Goal: Task Accomplishment & Management: Manage account settings

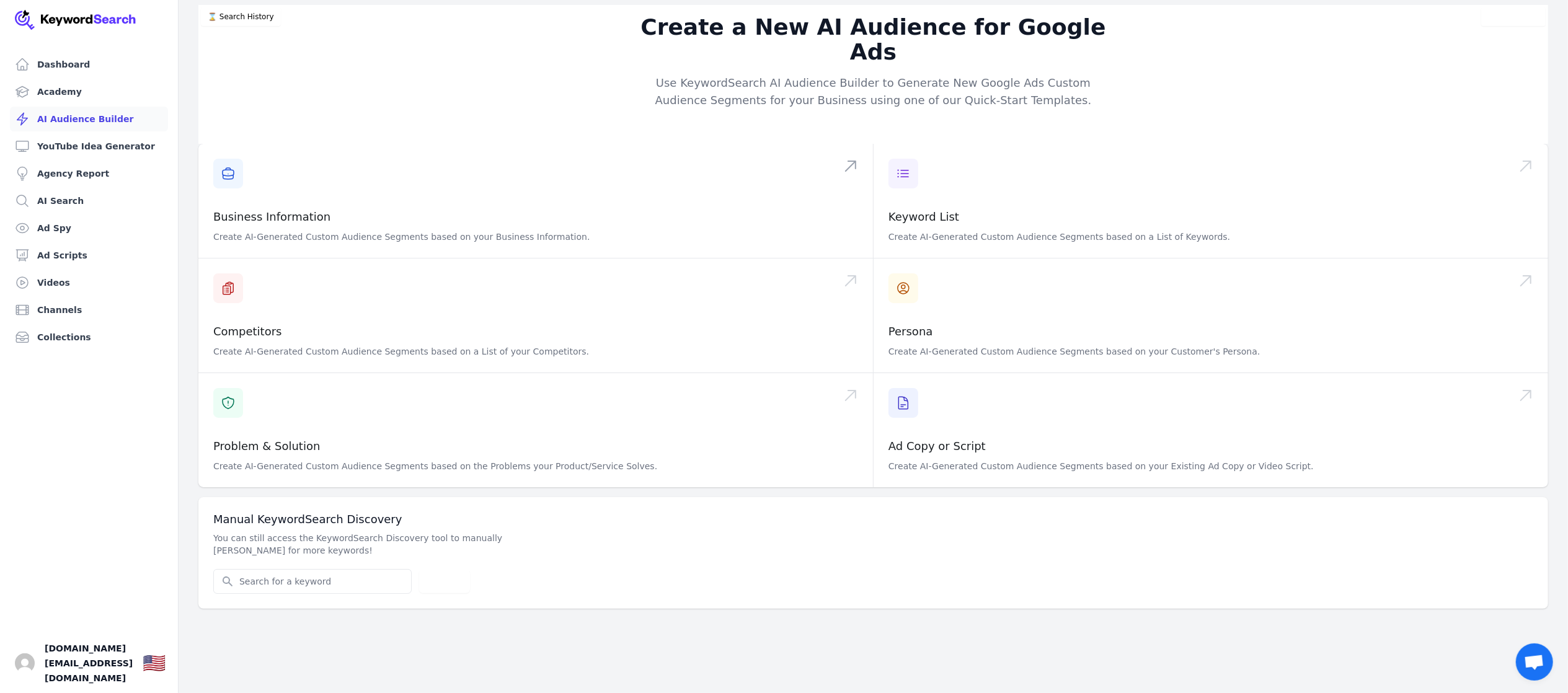
click at [70, 66] on link "Dashboard" at bounding box center [89, 64] width 158 height 25
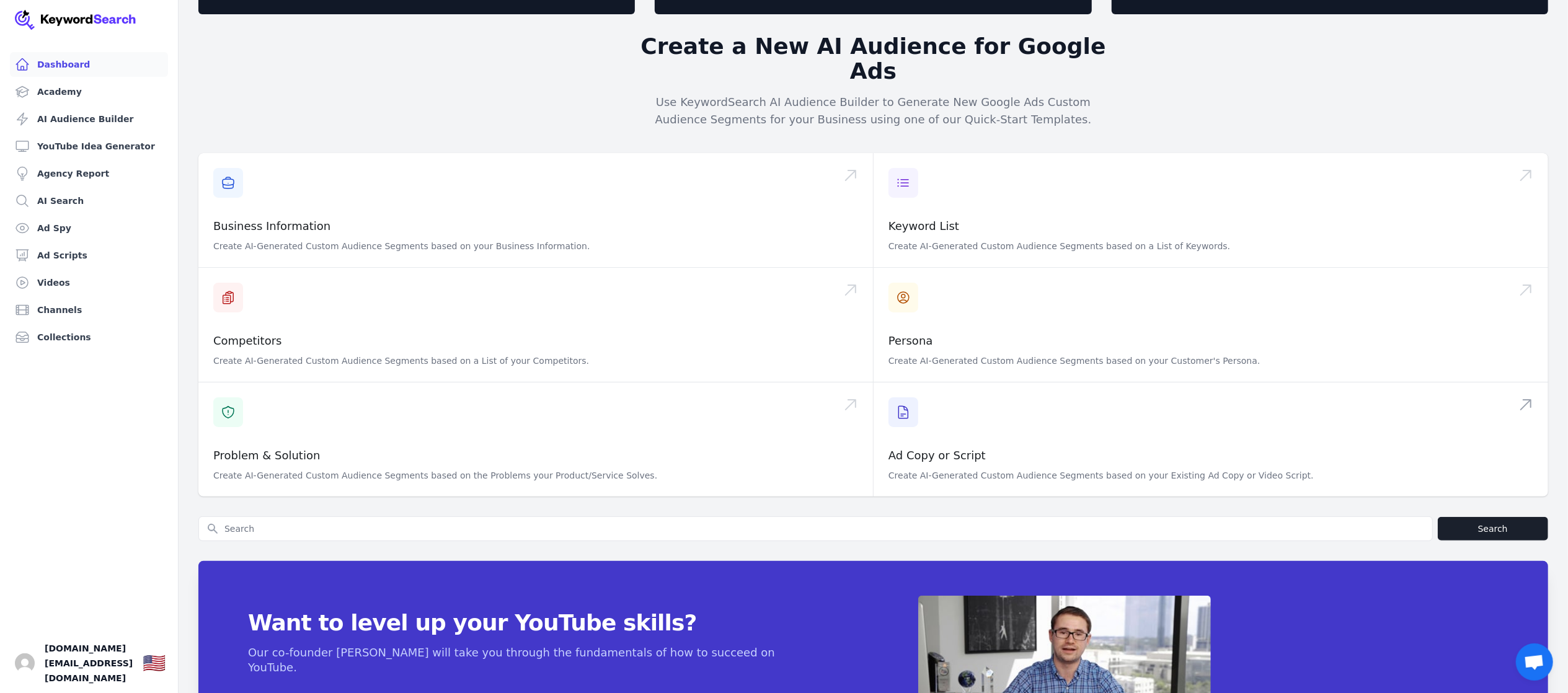
scroll to position [82, 0]
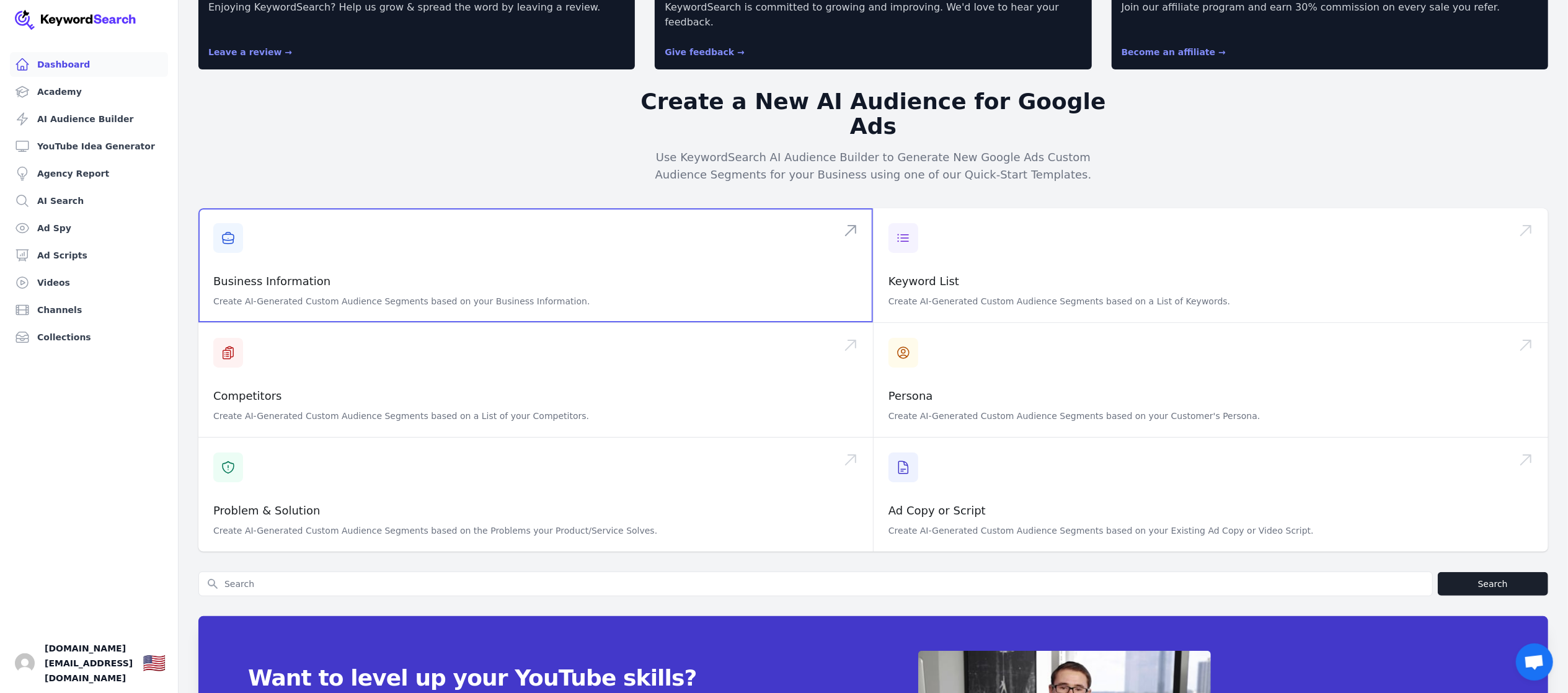
click at [226, 239] on span at bounding box center [536, 265] width 675 height 114
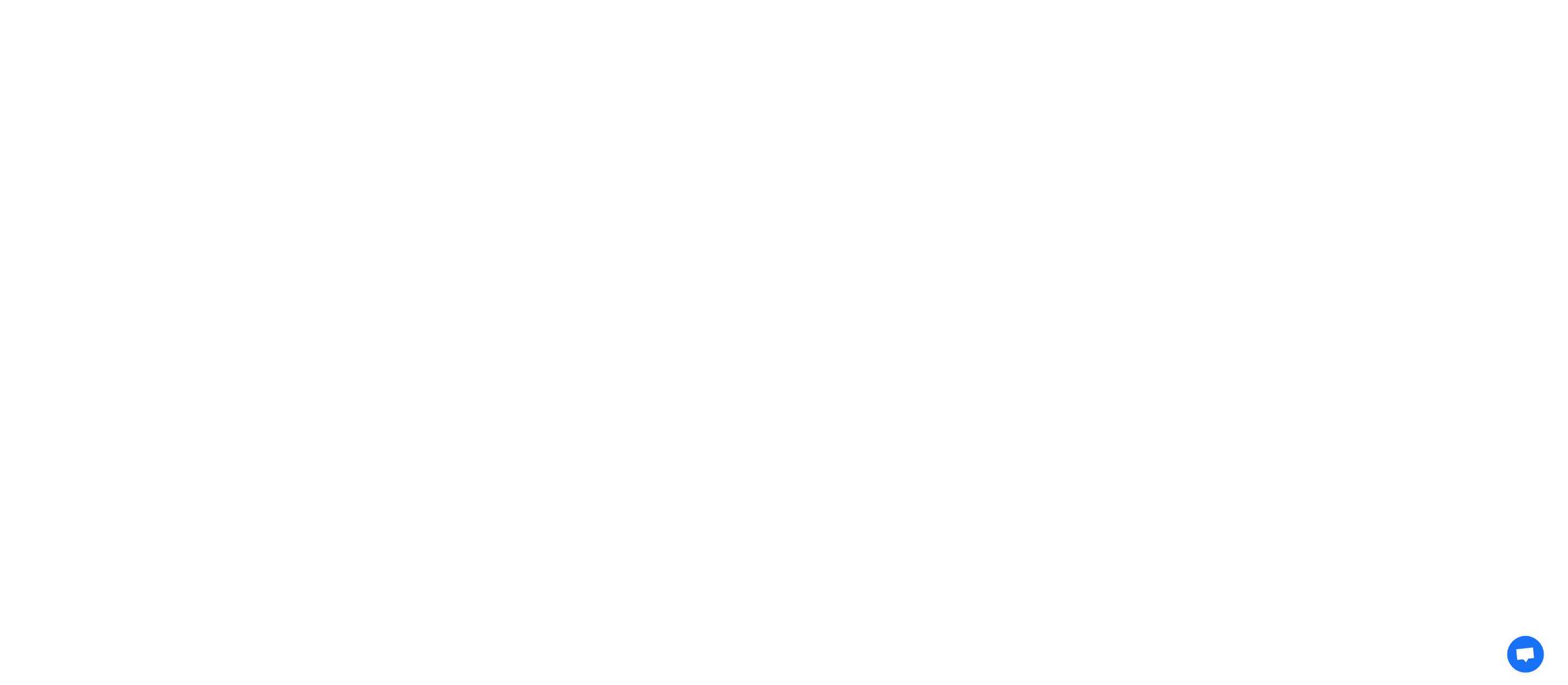
scroll to position [0, 0]
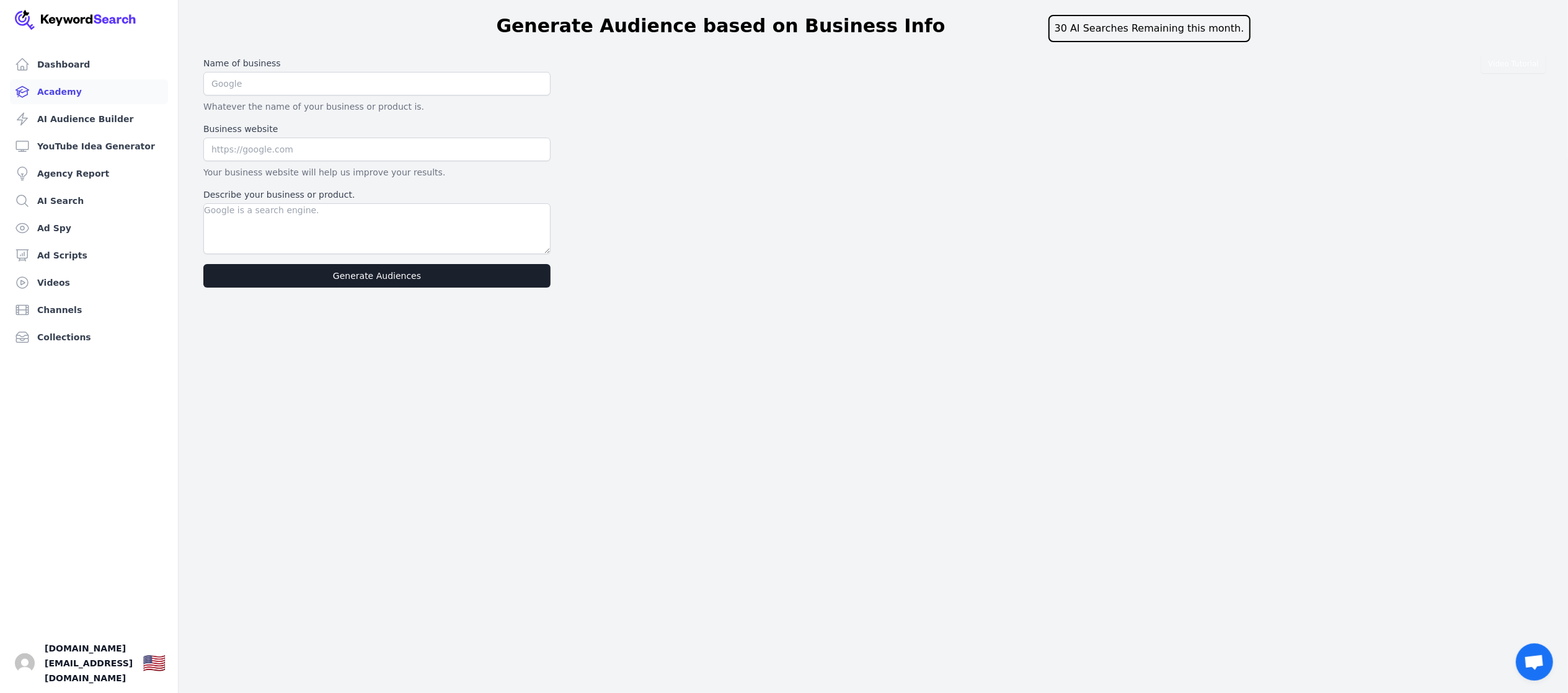
click at [68, 95] on link "Academy" at bounding box center [89, 92] width 158 height 25
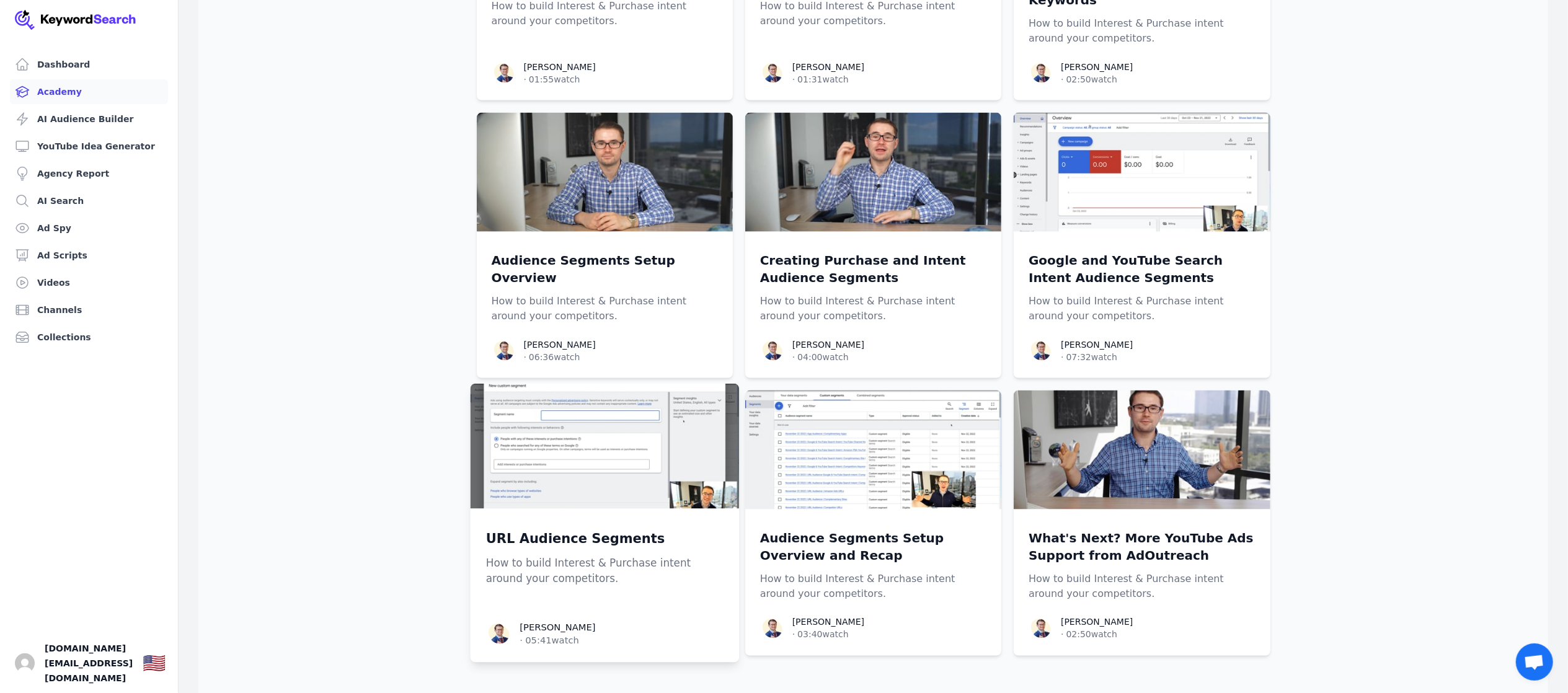
scroll to position [1748, 0]
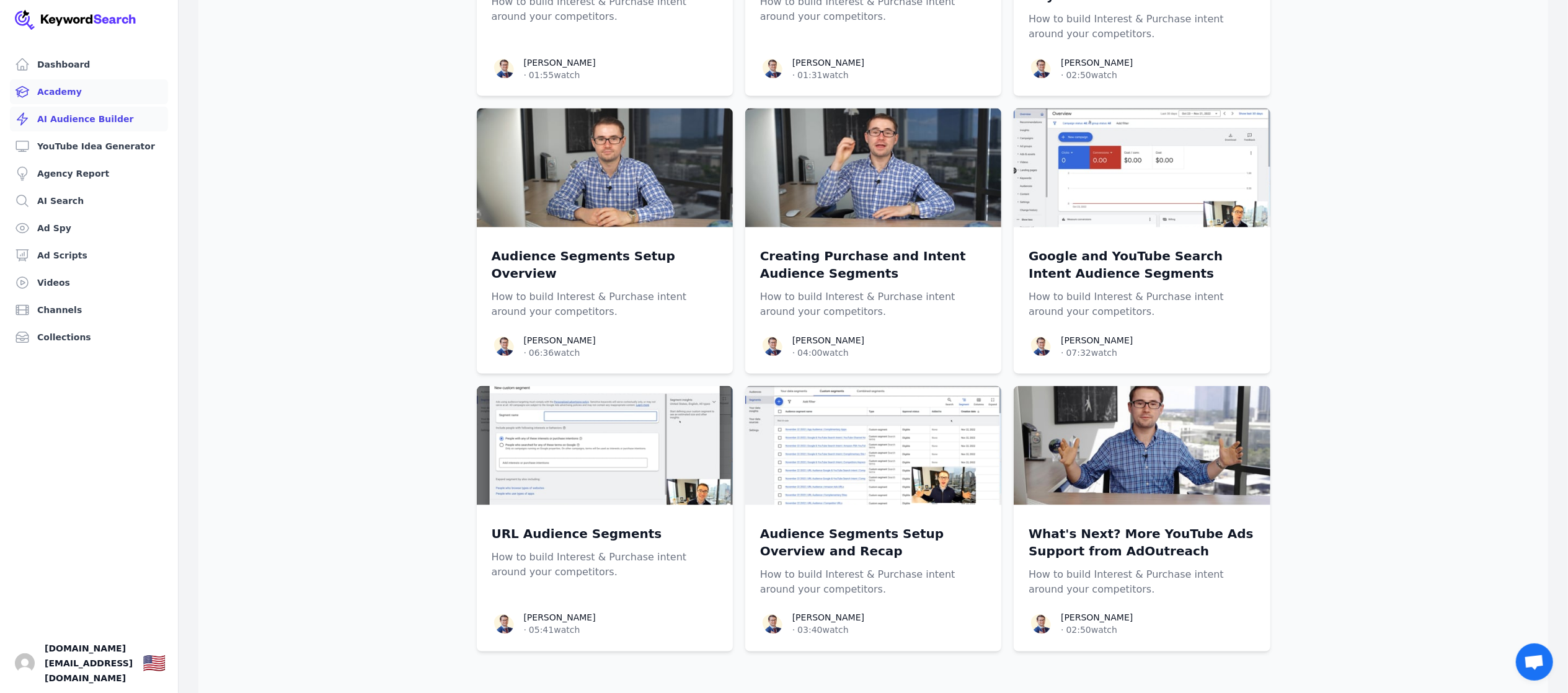
click at [85, 106] on link "AI Audience Builder" at bounding box center [89, 118] width 158 height 25
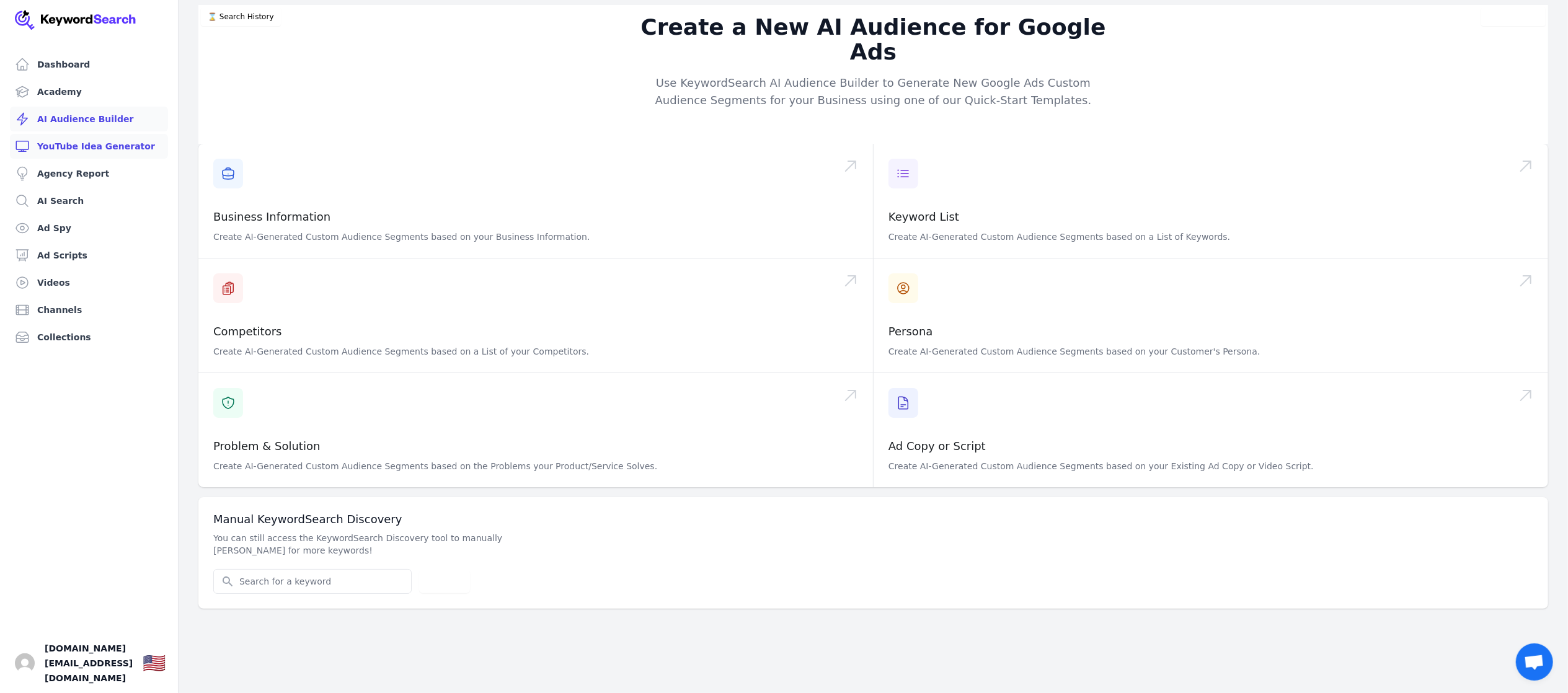
click at [125, 146] on link "YouTube Idea Generator" at bounding box center [89, 146] width 158 height 25
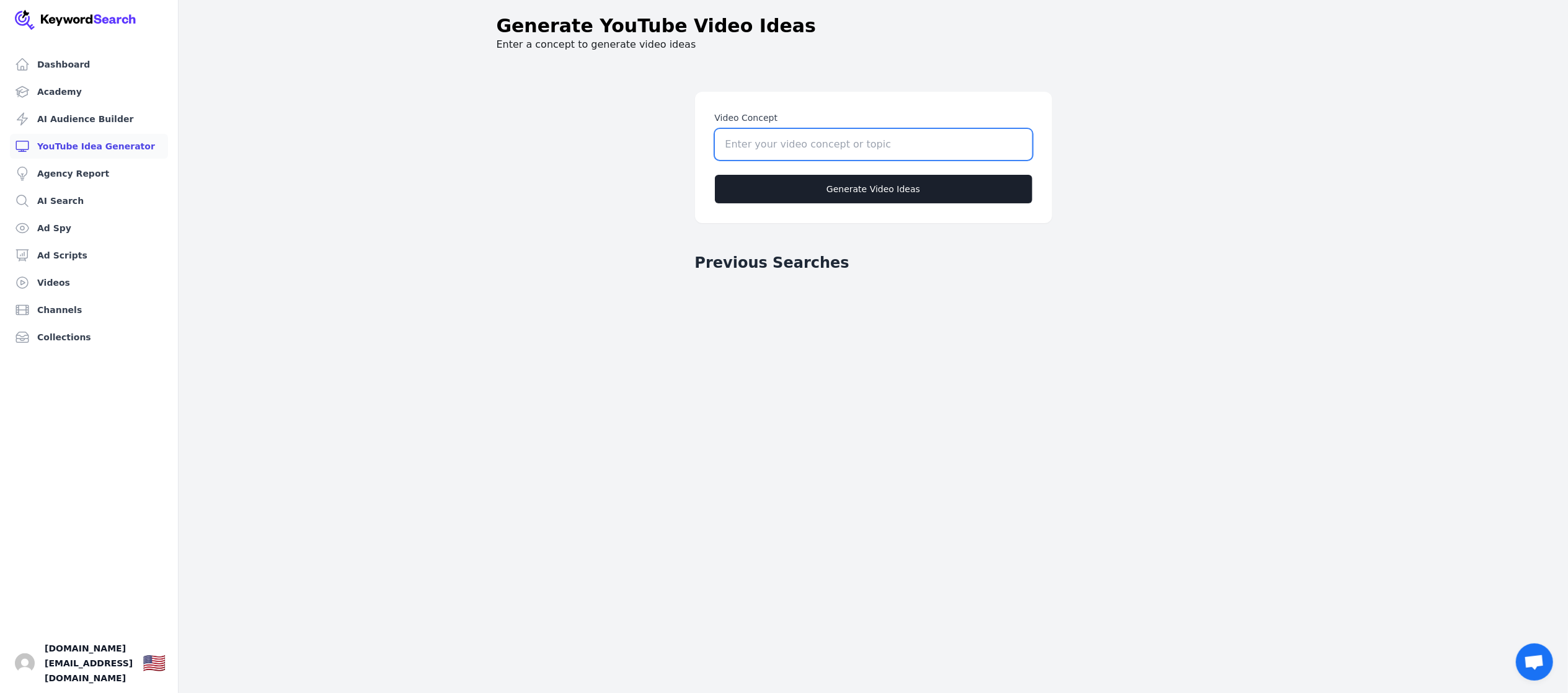
click at [732, 148] on input "Video Concept" at bounding box center [874, 145] width 317 height 31
click at [72, 255] on link "Ad Scripts" at bounding box center [89, 255] width 158 height 25
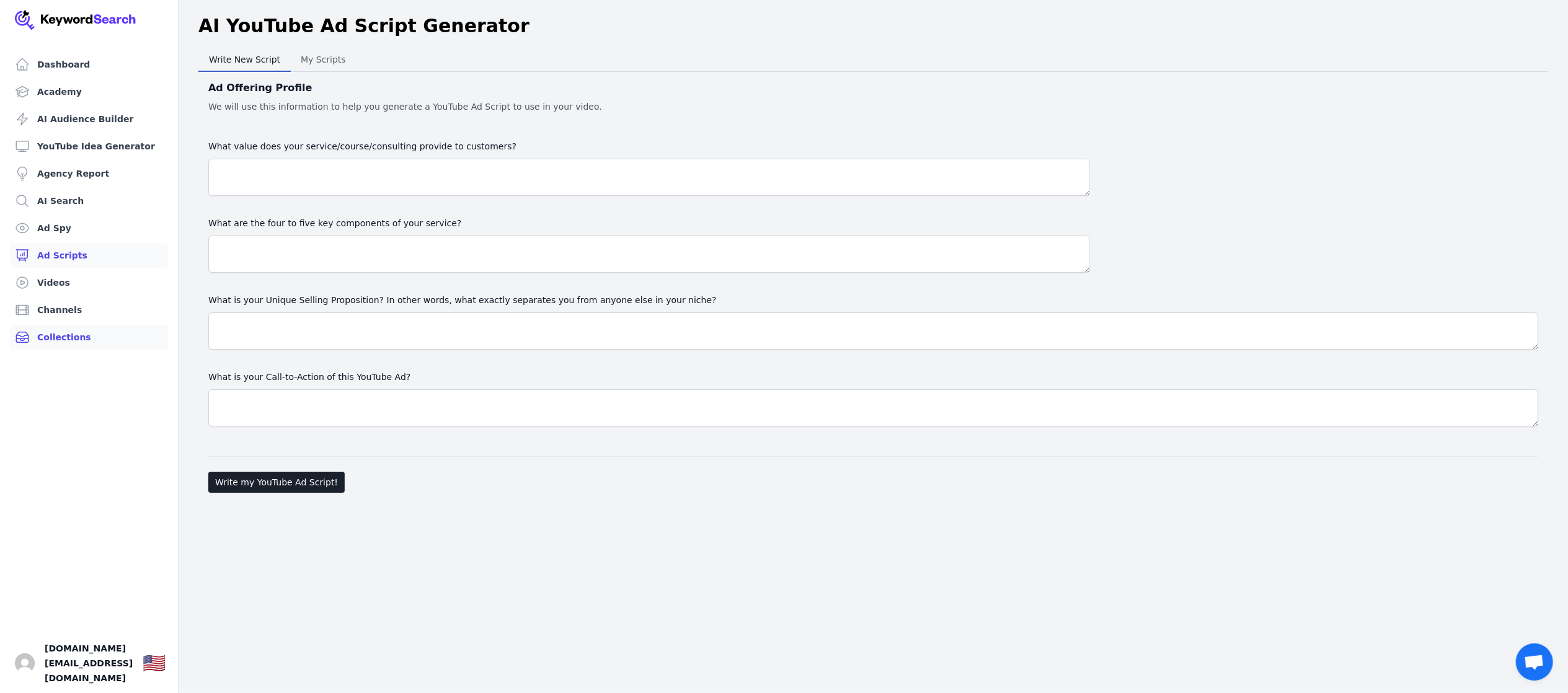
click at [77, 336] on link "Collections" at bounding box center [89, 336] width 158 height 25
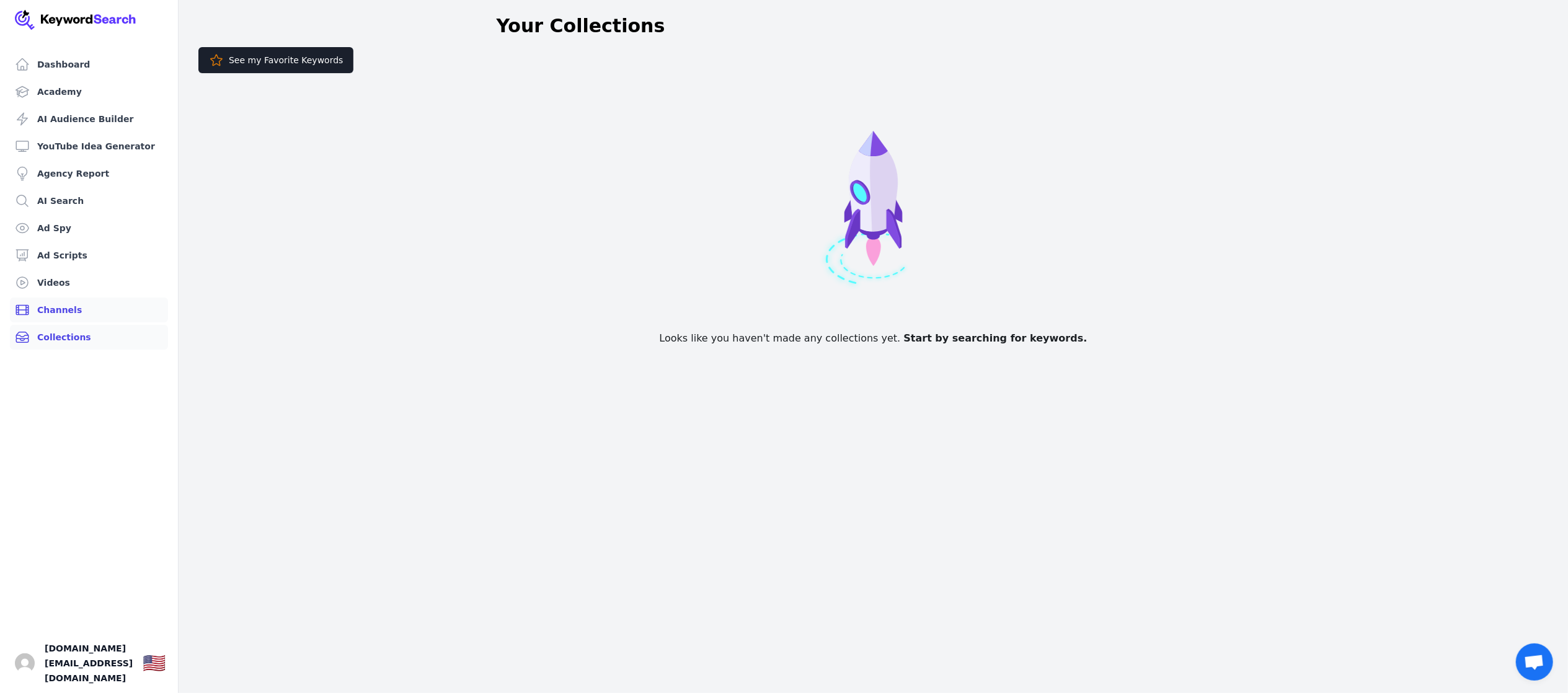
click at [57, 307] on link "Channels" at bounding box center [89, 310] width 158 height 25
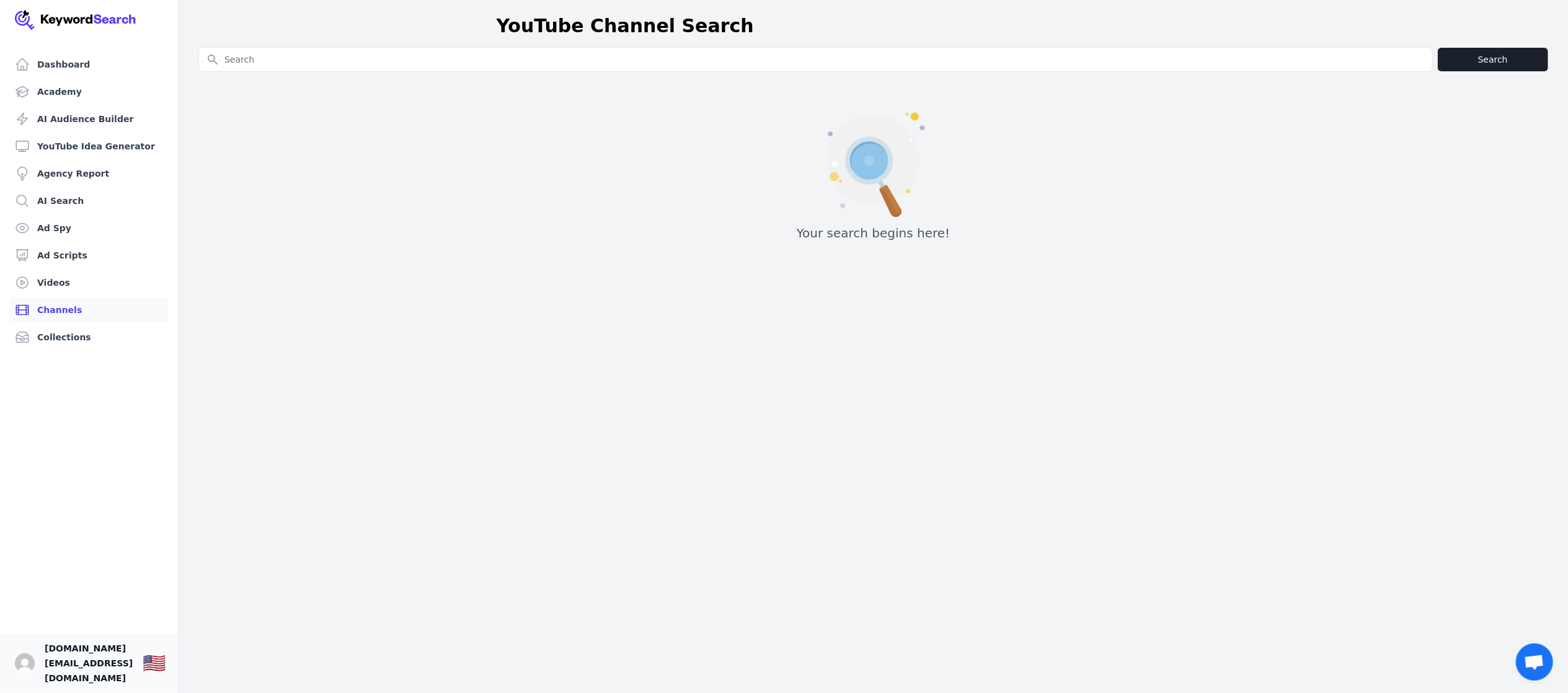
click at [82, 676] on span "[DOMAIN_NAME][EMAIL_ADDRESS][DOMAIN_NAME]" at bounding box center [89, 663] width 88 height 45
click at [21, 673] on img "Open user button" at bounding box center [25, 664] width 20 height 20
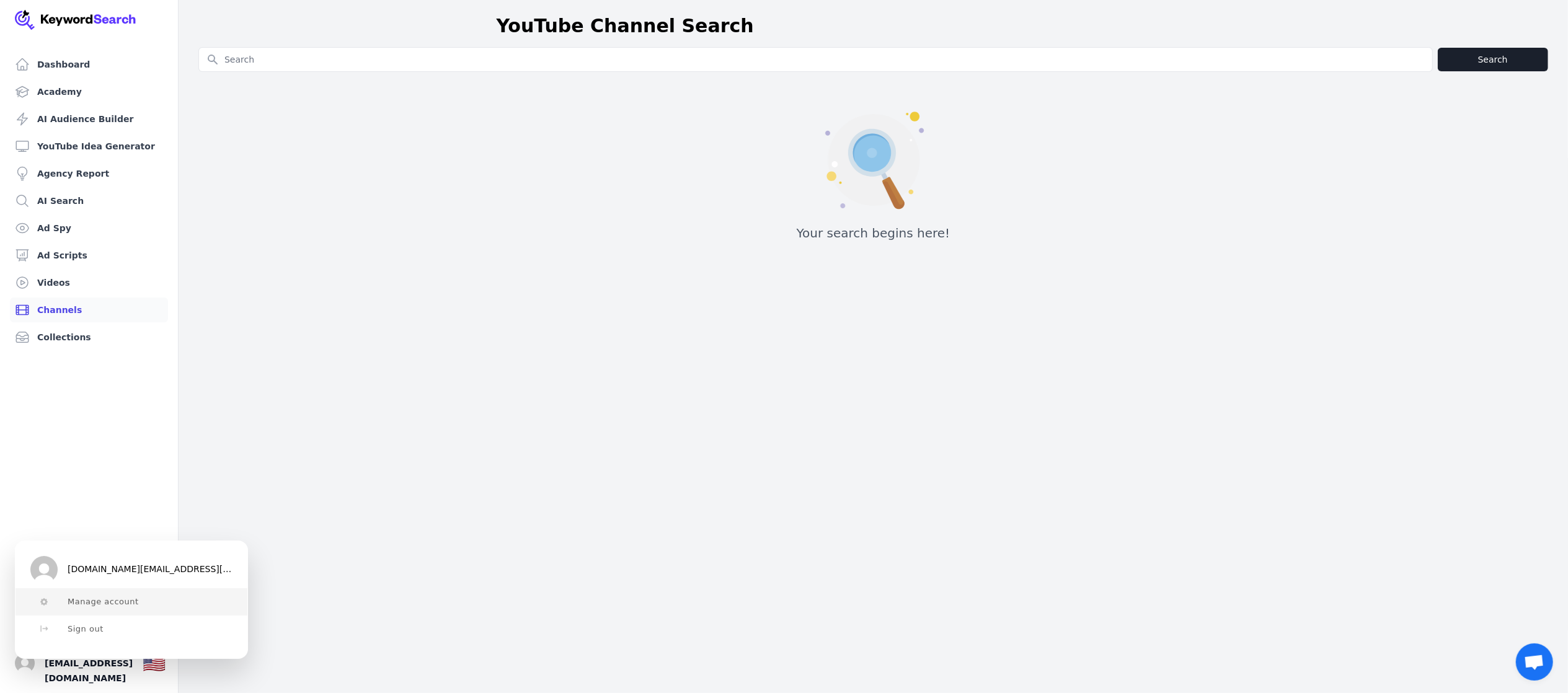
click at [129, 601] on span "Manage account" at bounding box center [104, 601] width 72 height 10
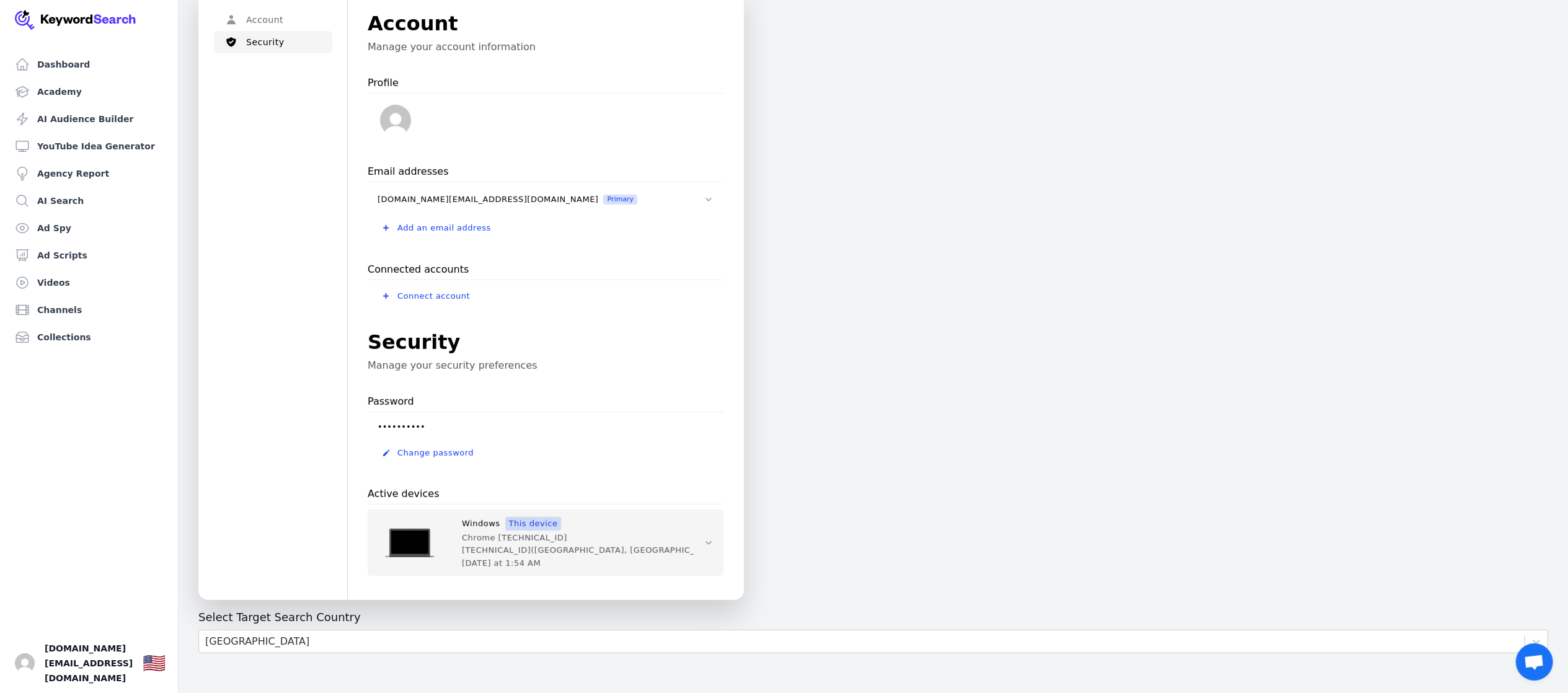
scroll to position [412, 0]
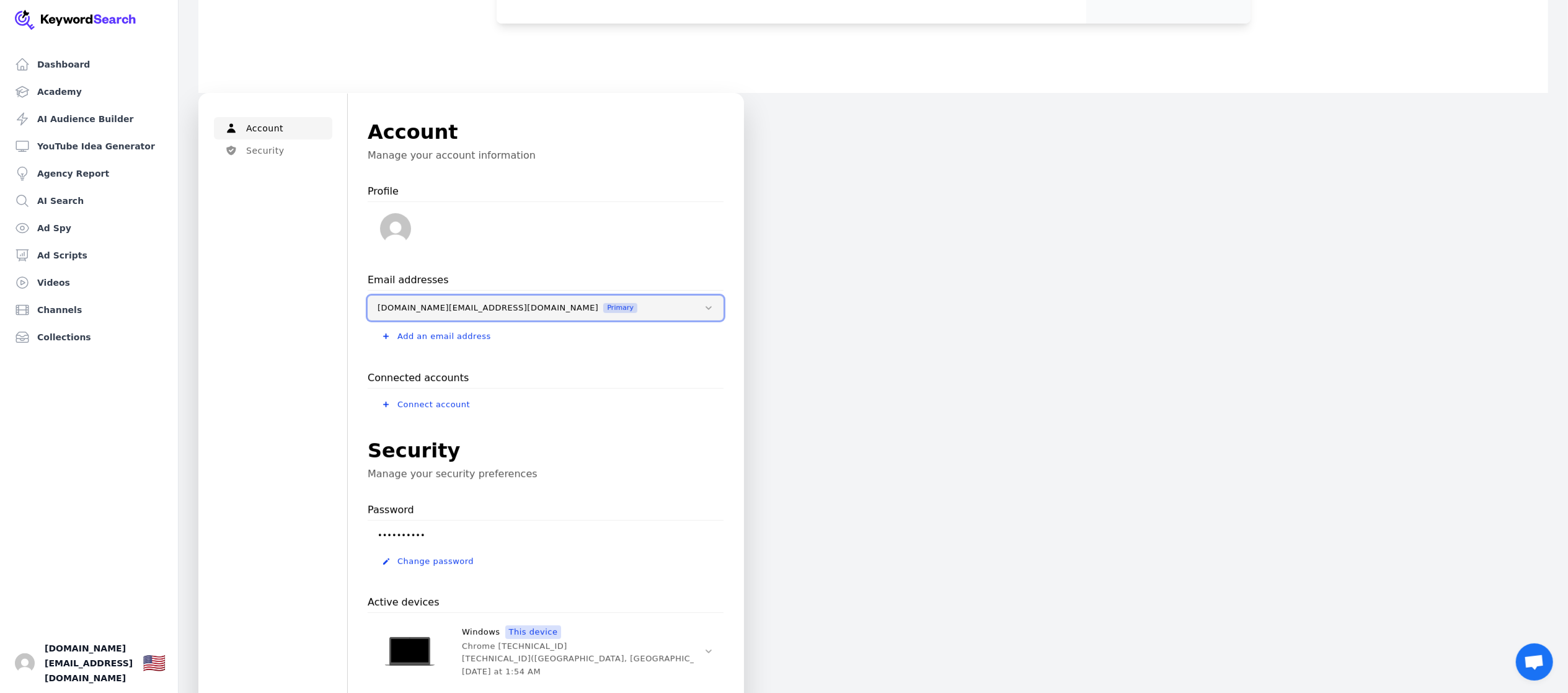
click at [710, 303] on icon at bounding box center [708, 308] width 10 height 10
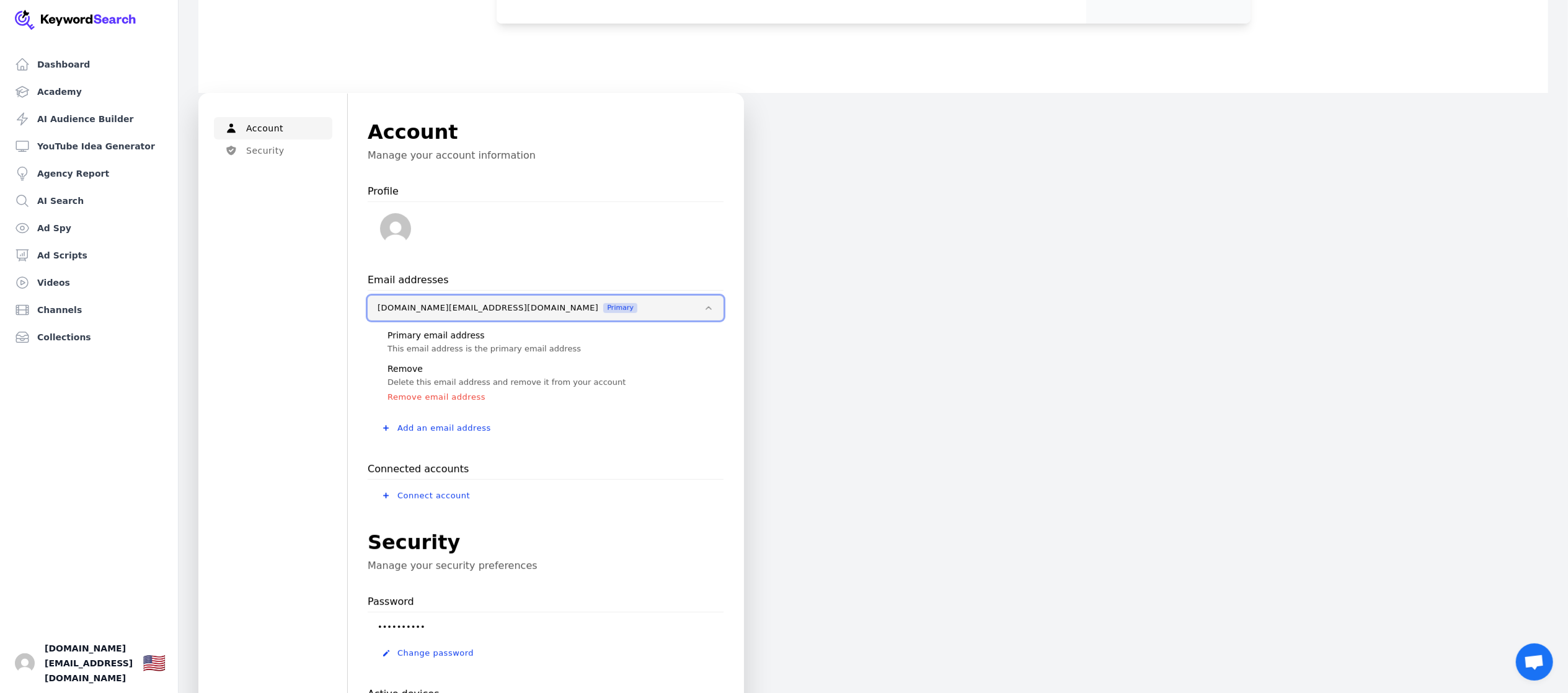
click at [710, 303] on icon at bounding box center [708, 308] width 10 height 10
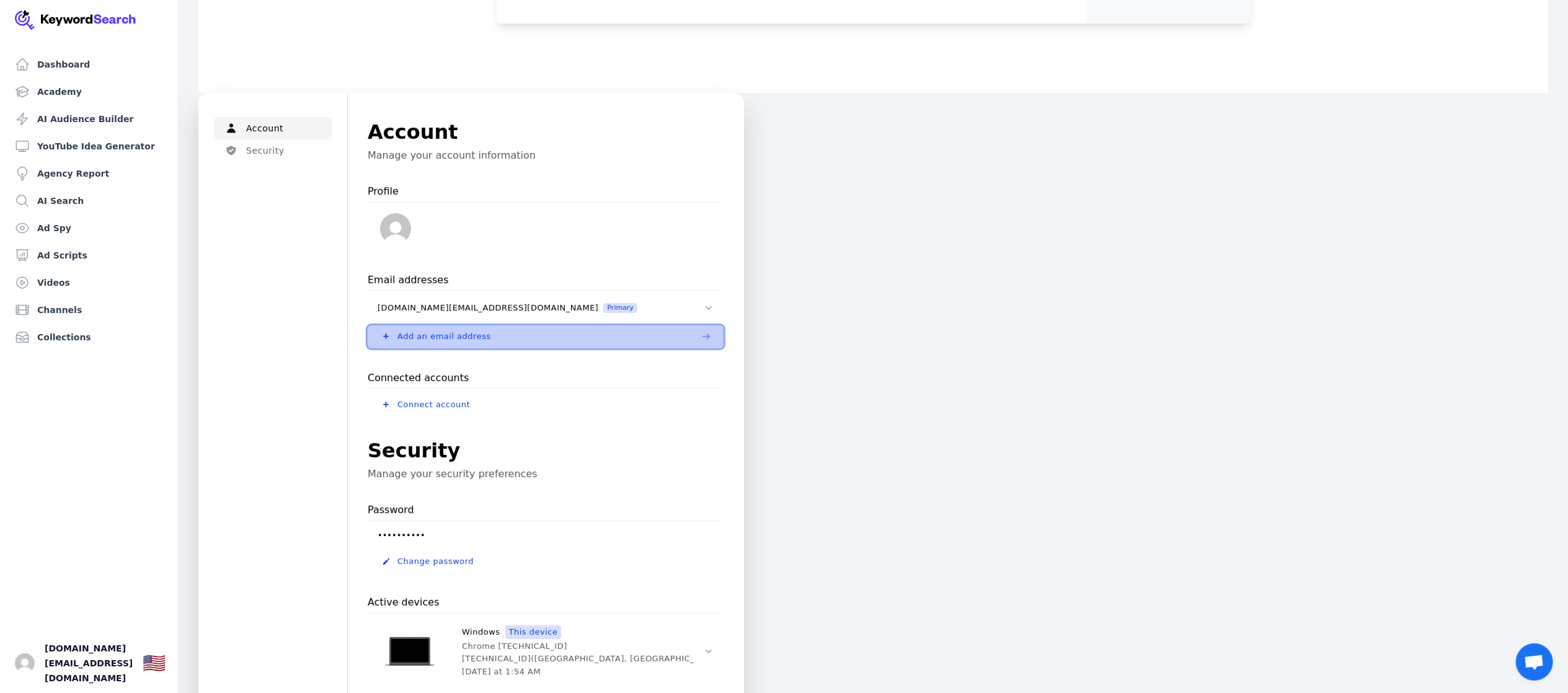
click at [467, 330] on button "Add an email address" at bounding box center [546, 336] width 356 height 22
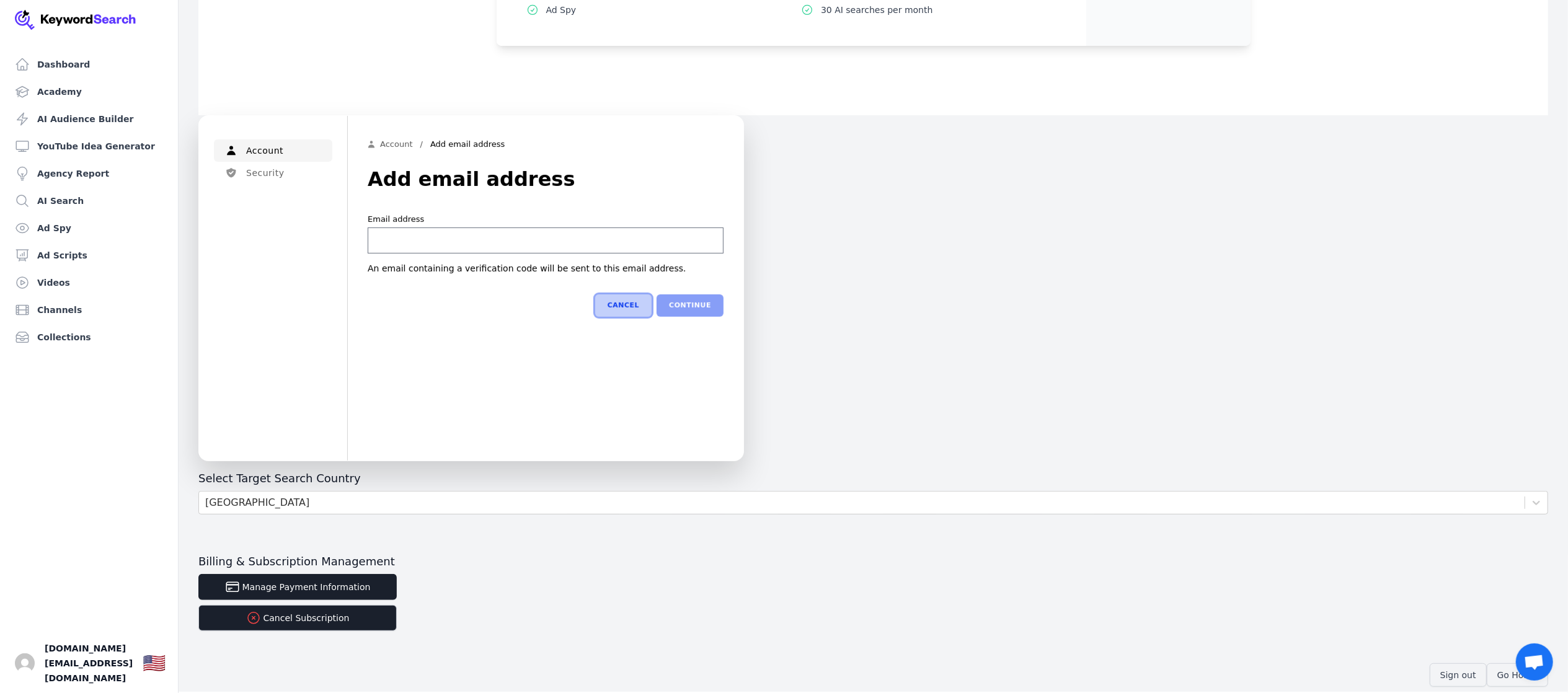
click at [629, 298] on button "Cancel" at bounding box center [624, 305] width 57 height 22
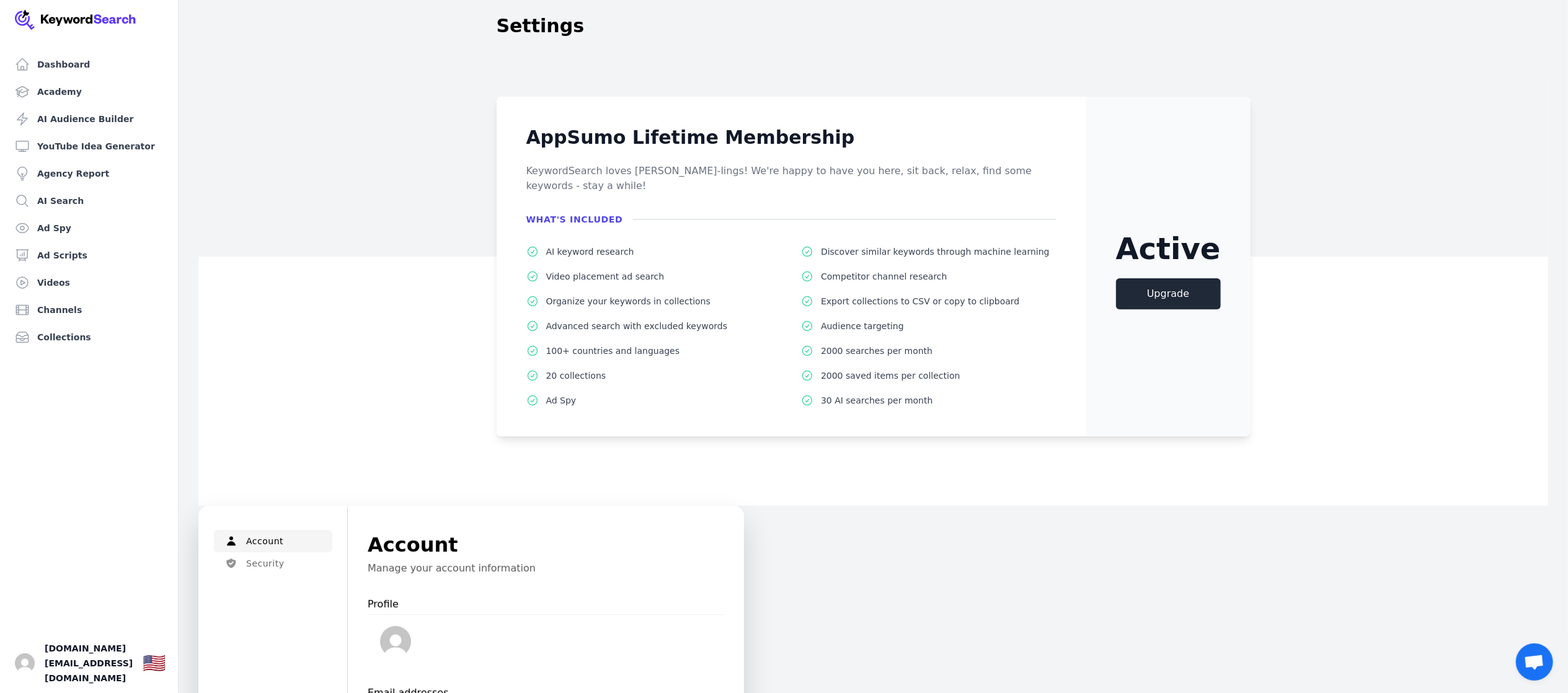
scroll to position [661, 0]
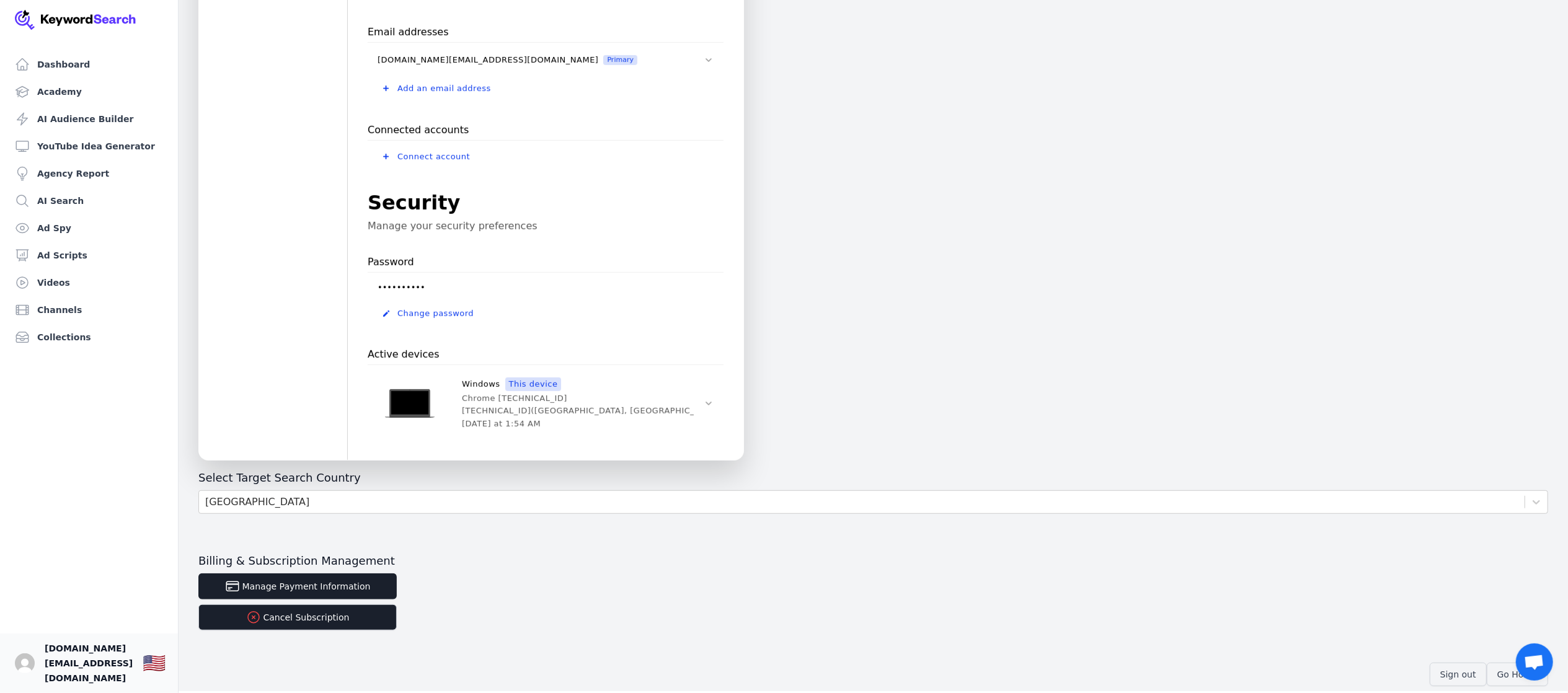
click at [50, 675] on span "[DOMAIN_NAME][EMAIL_ADDRESS][DOMAIN_NAME]" at bounding box center [89, 663] width 88 height 45
click at [26, 668] on img "Open user button" at bounding box center [25, 664] width 20 height 20
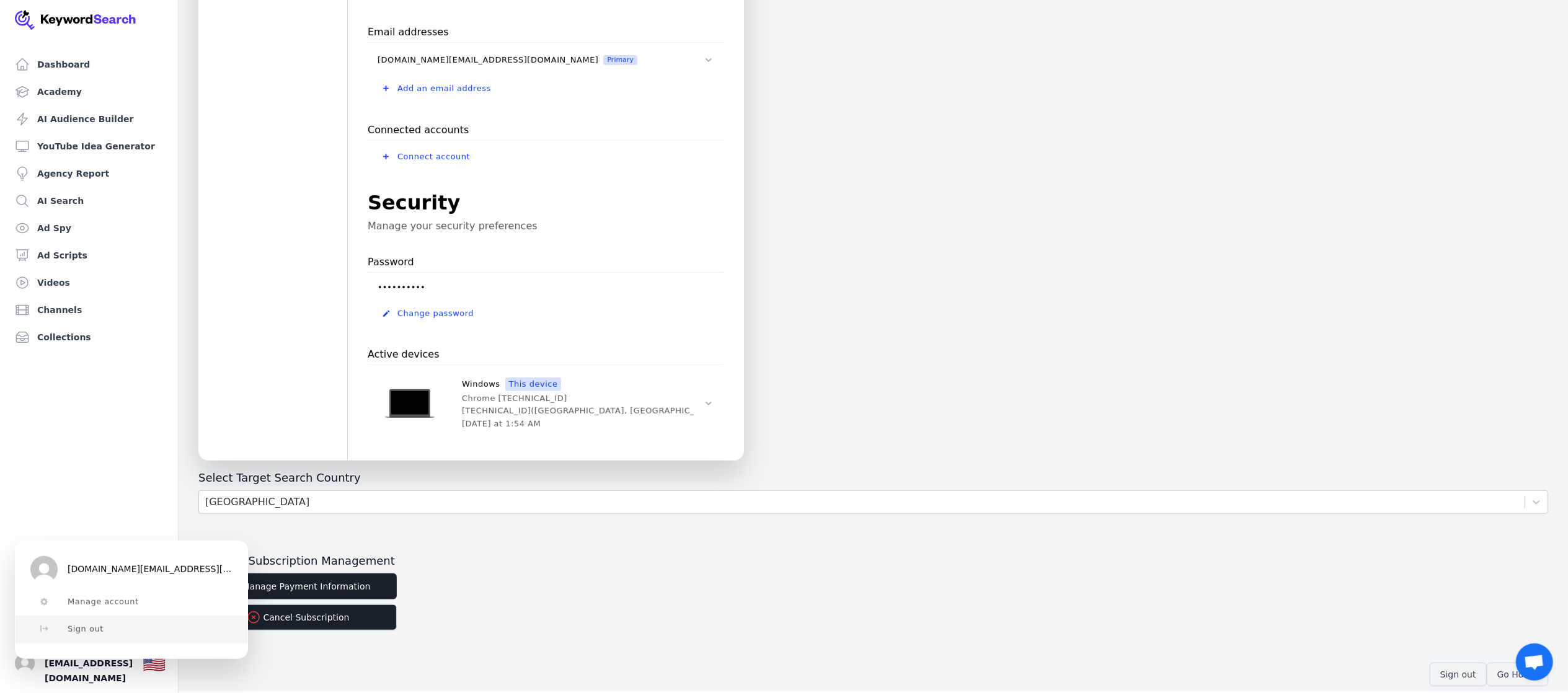
click at [100, 636] on button "Sign out" at bounding box center [131, 629] width 232 height 28
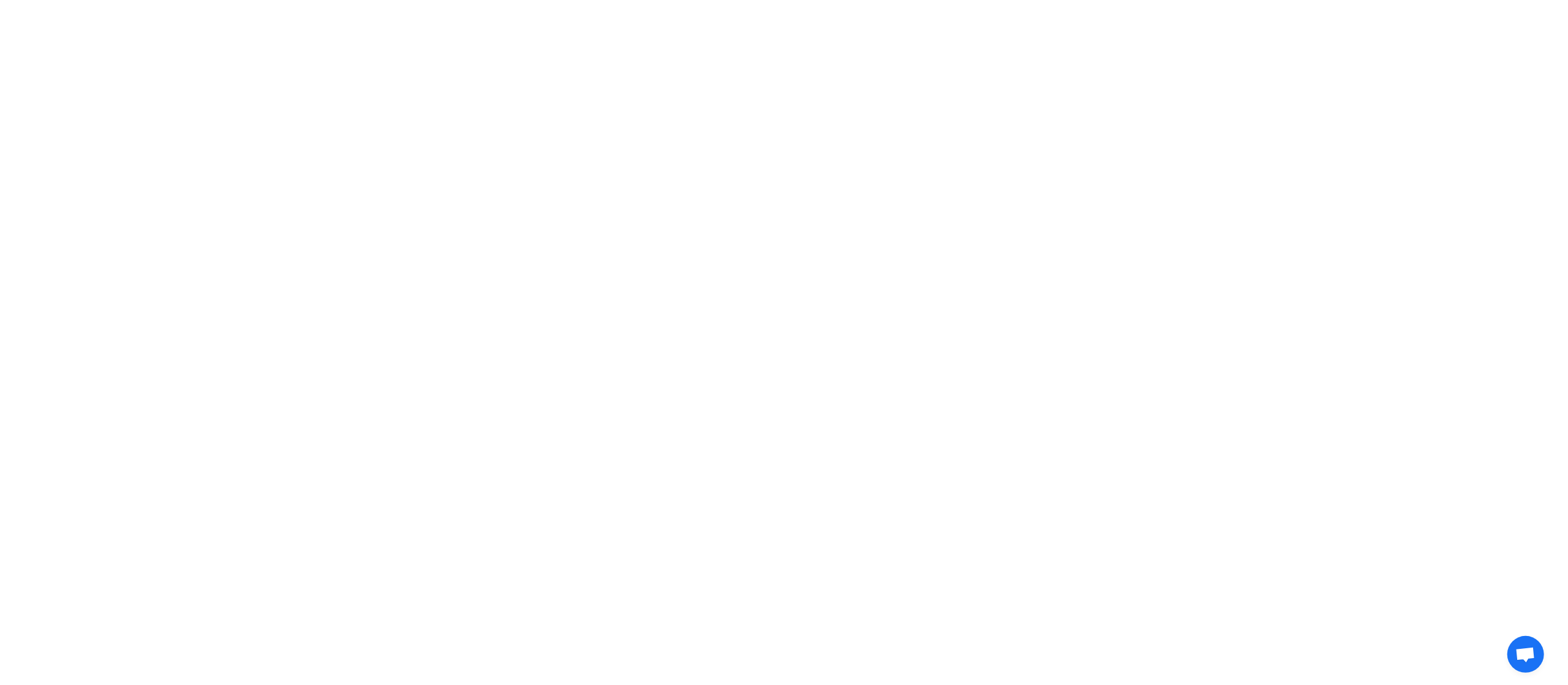
scroll to position [0, 0]
